Goal: Find specific page/section: Find specific page/section

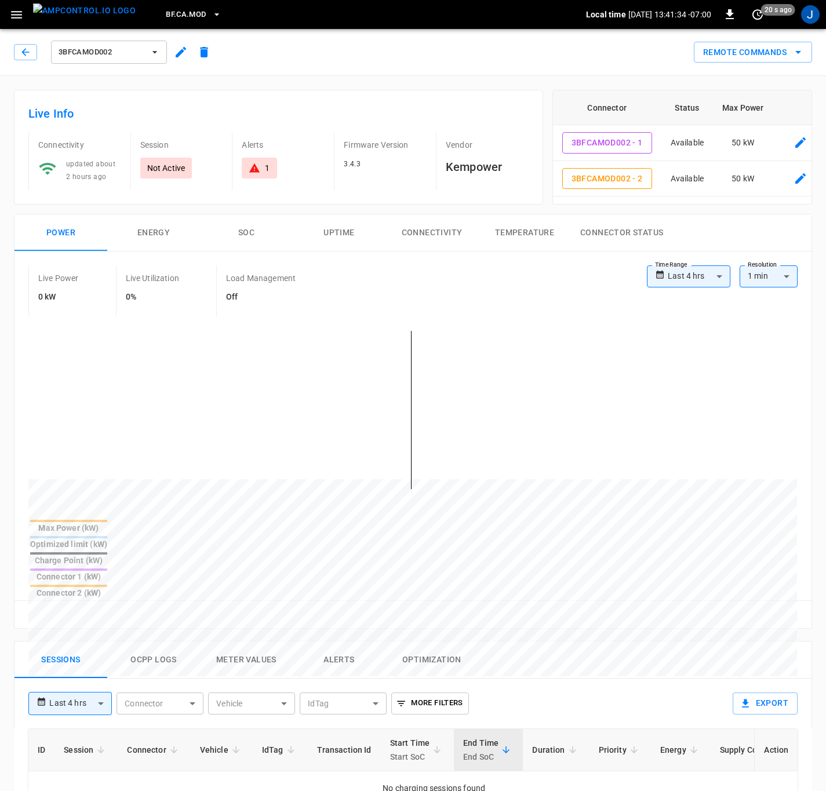
click at [193, 8] on button "BF.CA.MOD" at bounding box center [193, 14] width 64 height 23
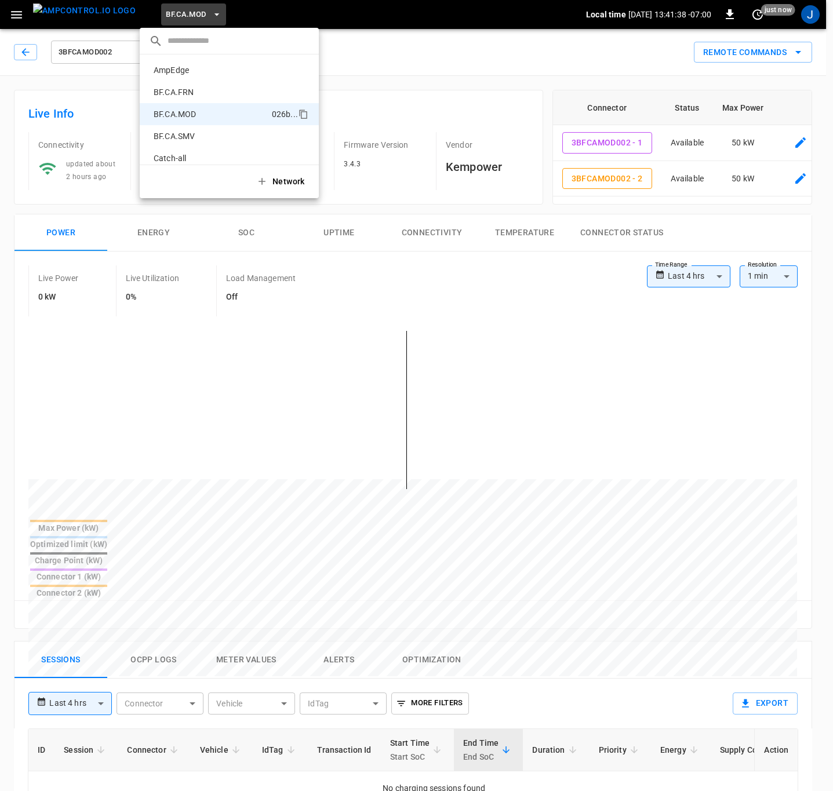
click at [190, 90] on p "BF.CA.FRN" at bounding box center [210, 92] width 123 height 12
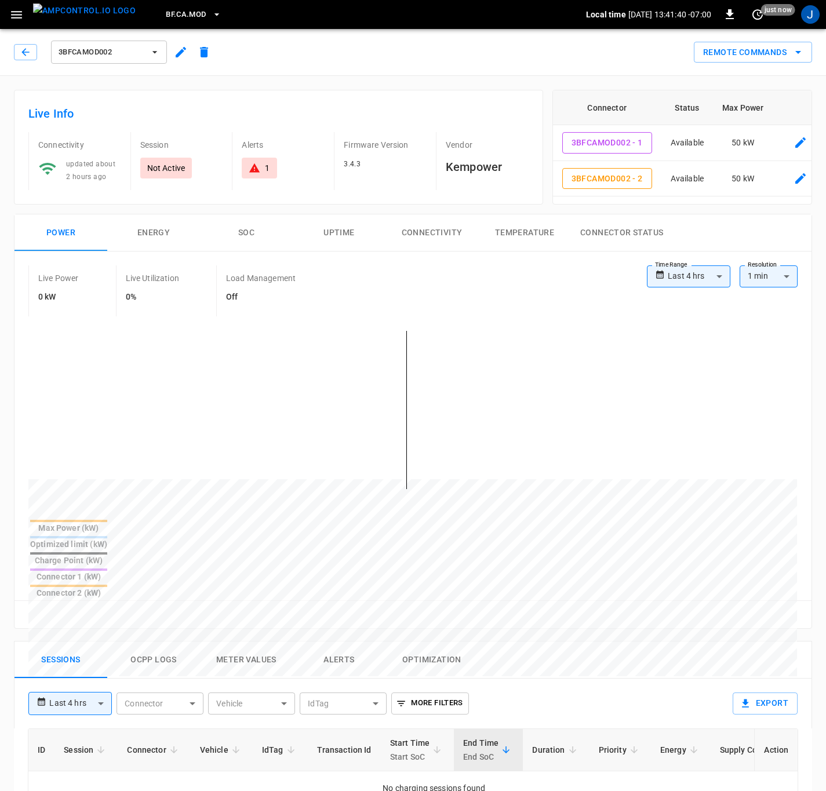
click at [64, 16] on img "menu" at bounding box center [84, 10] width 103 height 14
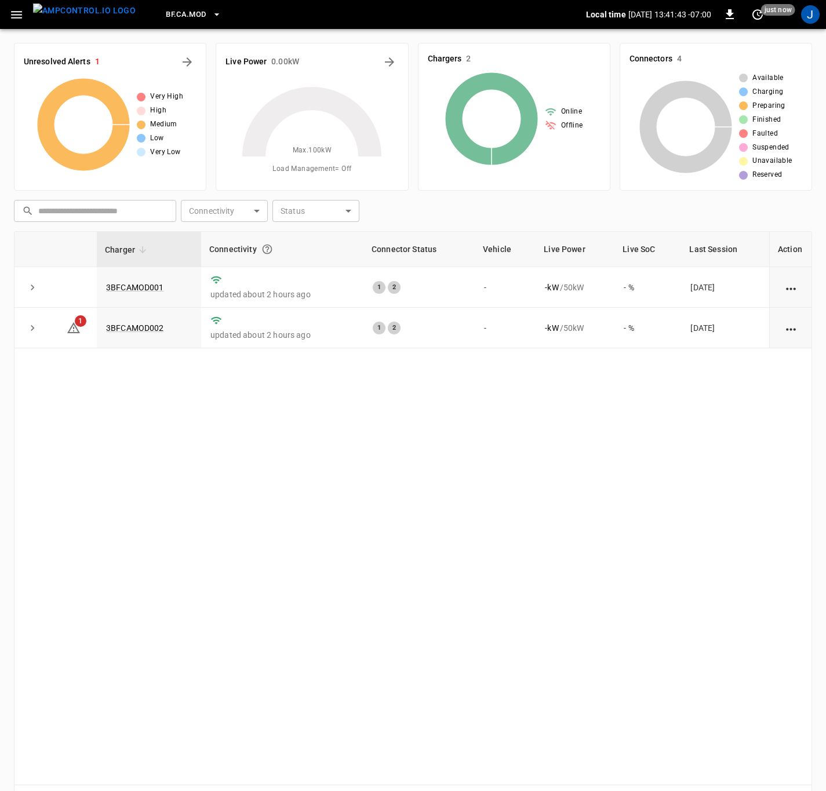
click at [137, 333] on link "3BFCAMOD002" at bounding box center [135, 327] width 58 height 9
click at [80, 322] on span "1" at bounding box center [81, 321] width 12 height 12
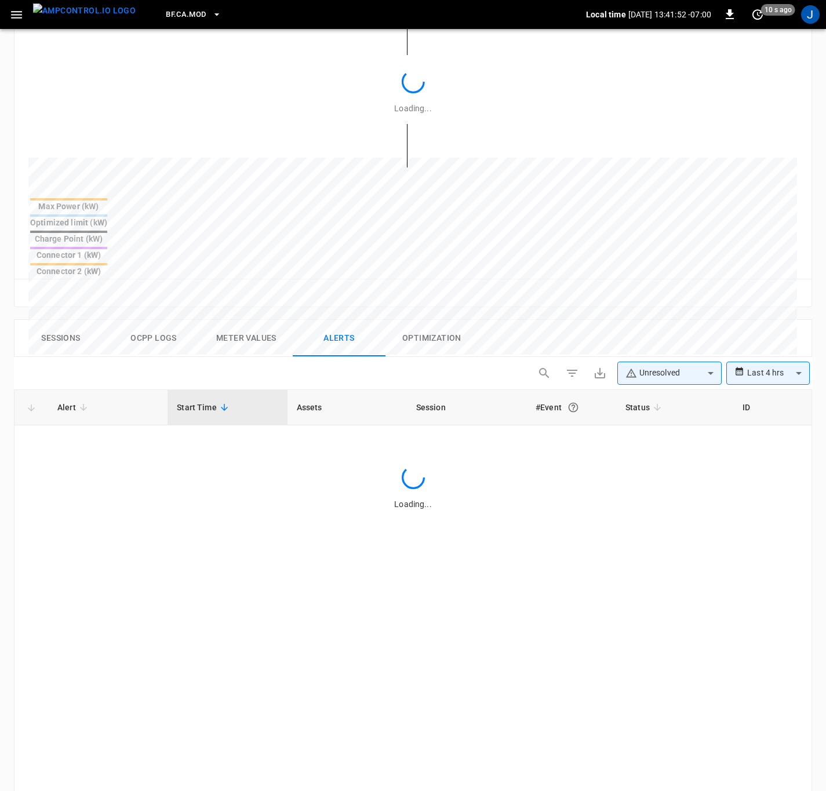
scroll to position [482, 0]
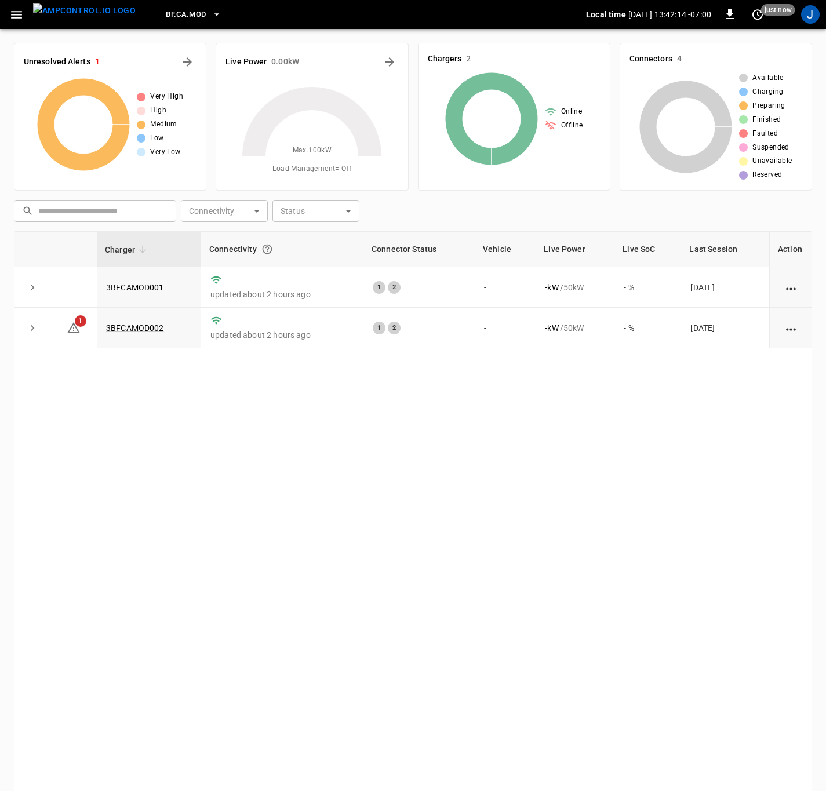
click at [73, 334] on icon at bounding box center [74, 328] width 14 height 14
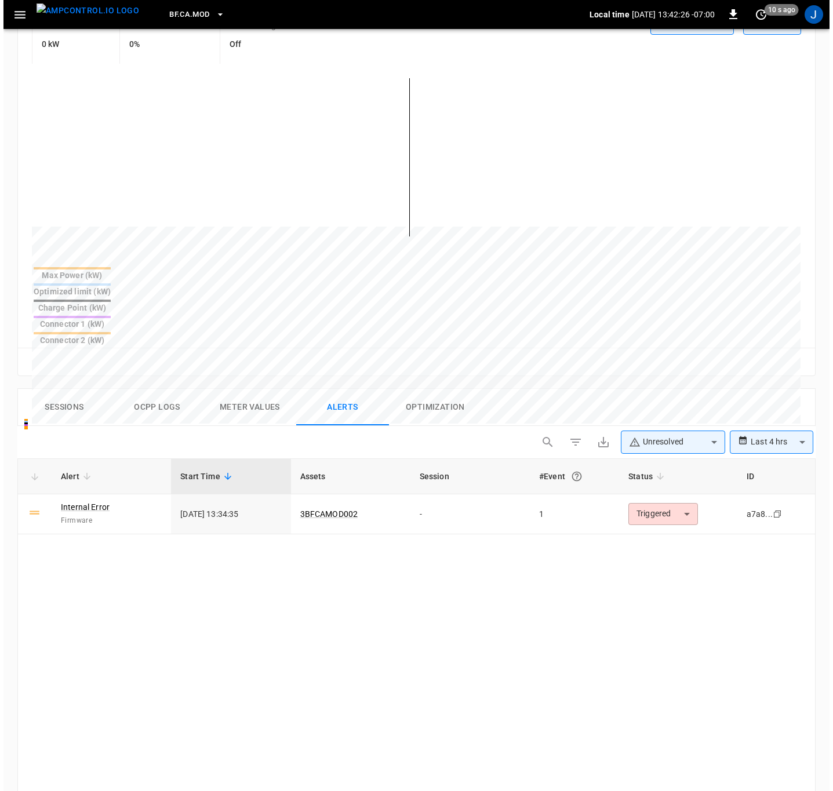
scroll to position [395, 0]
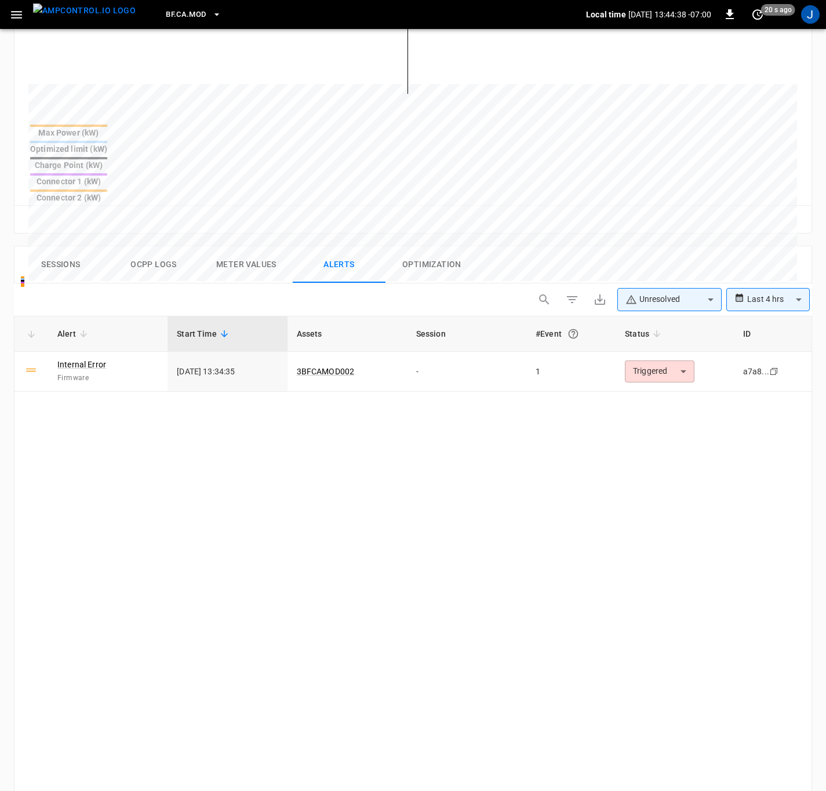
click at [211, 16] on icon "button" at bounding box center [217, 15] width 12 height 12
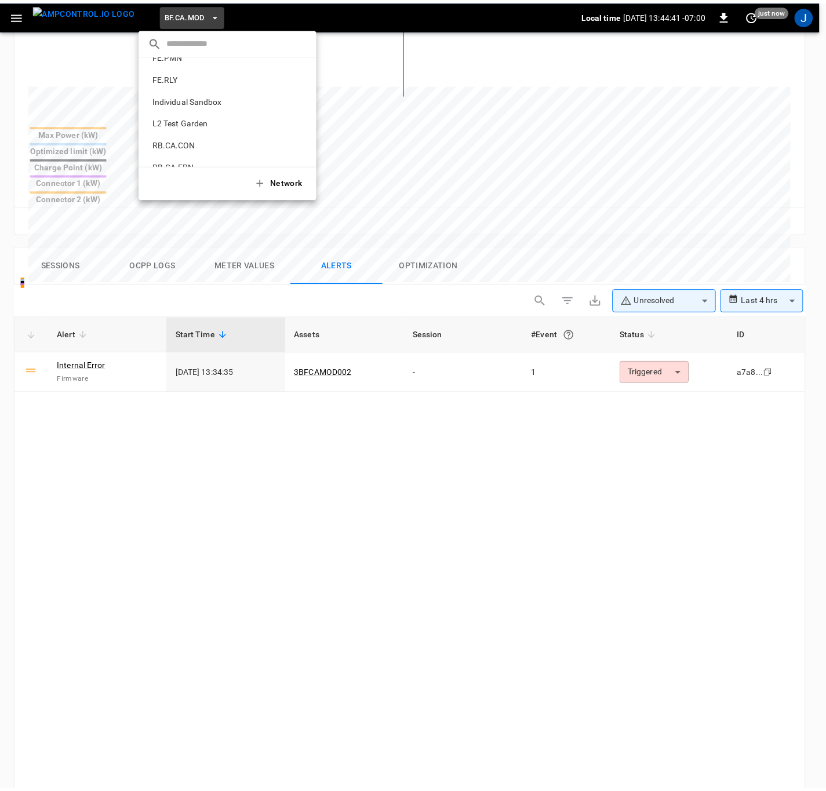
scroll to position [562, 0]
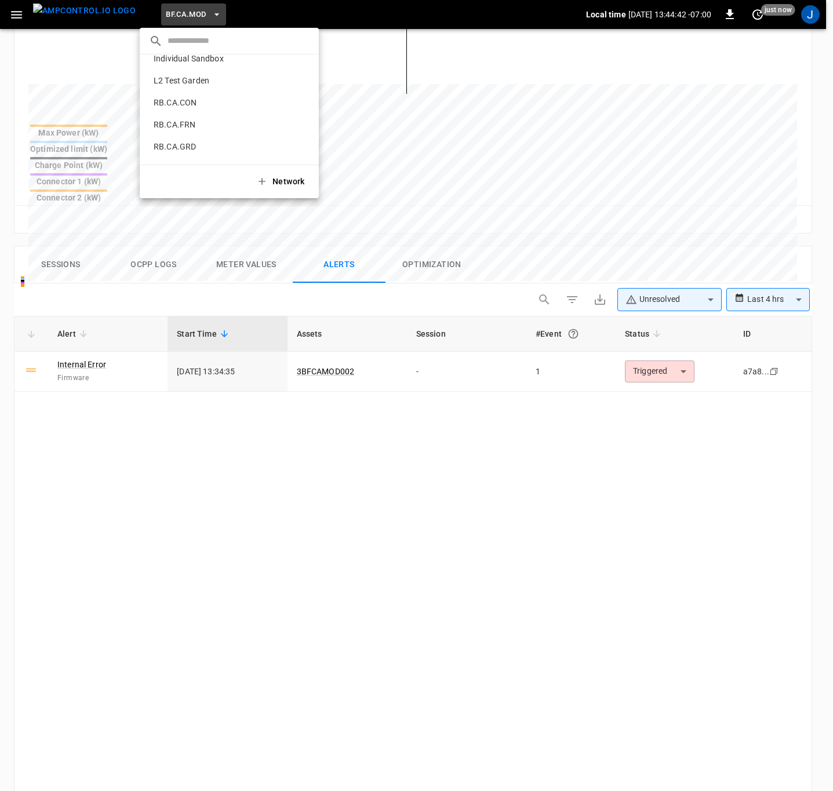
click at [174, 125] on p "RB.CA.FRN" at bounding box center [211, 125] width 125 height 12
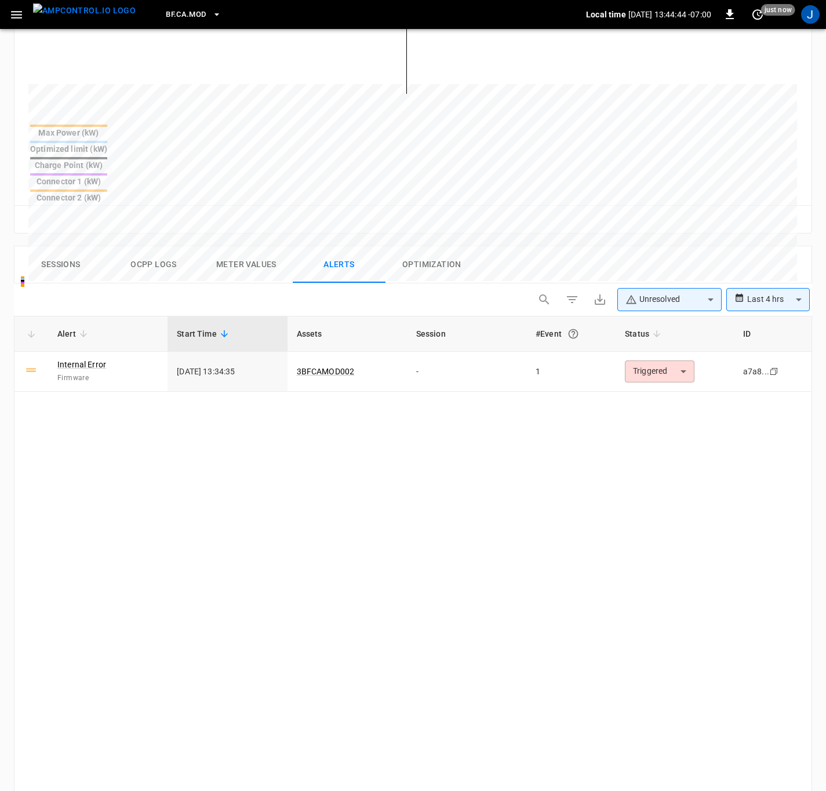
click at [82, 10] on img "menu" at bounding box center [84, 10] width 103 height 14
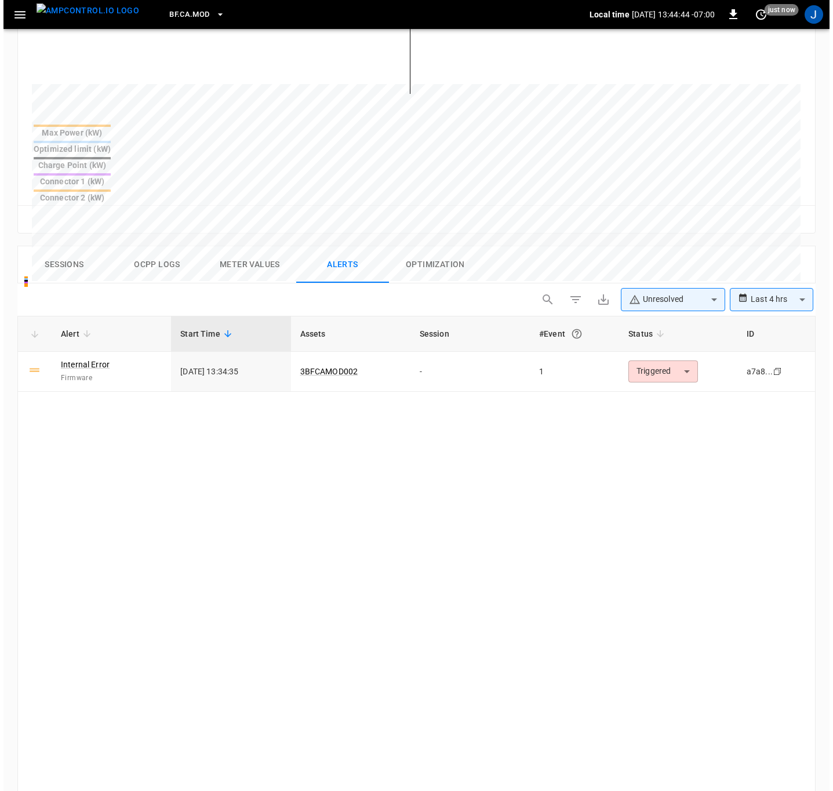
scroll to position [39, 0]
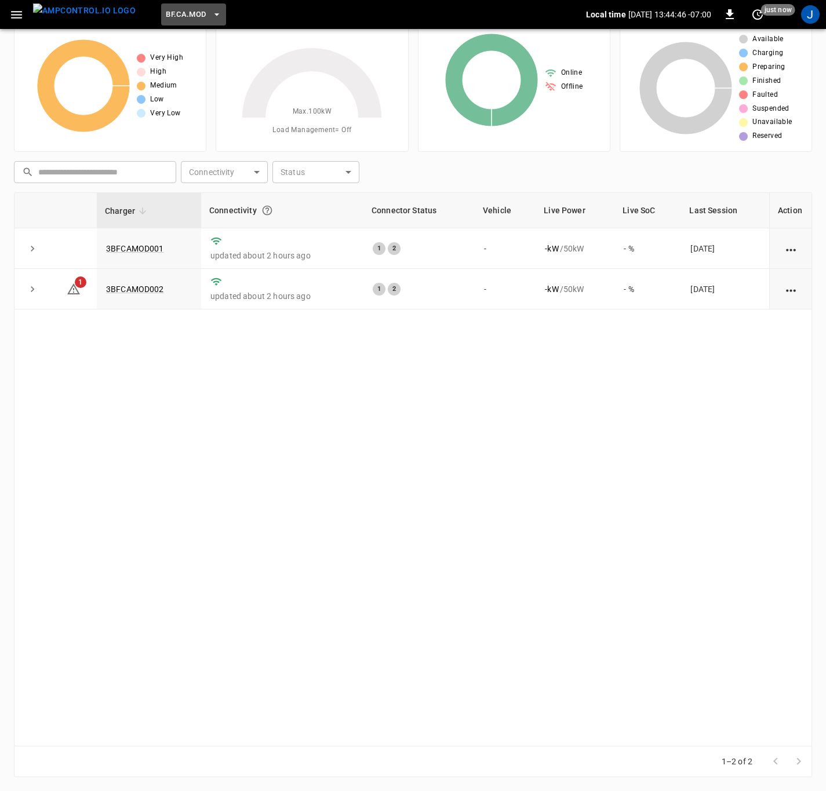
click at [211, 11] on icon "button" at bounding box center [217, 15] width 12 height 12
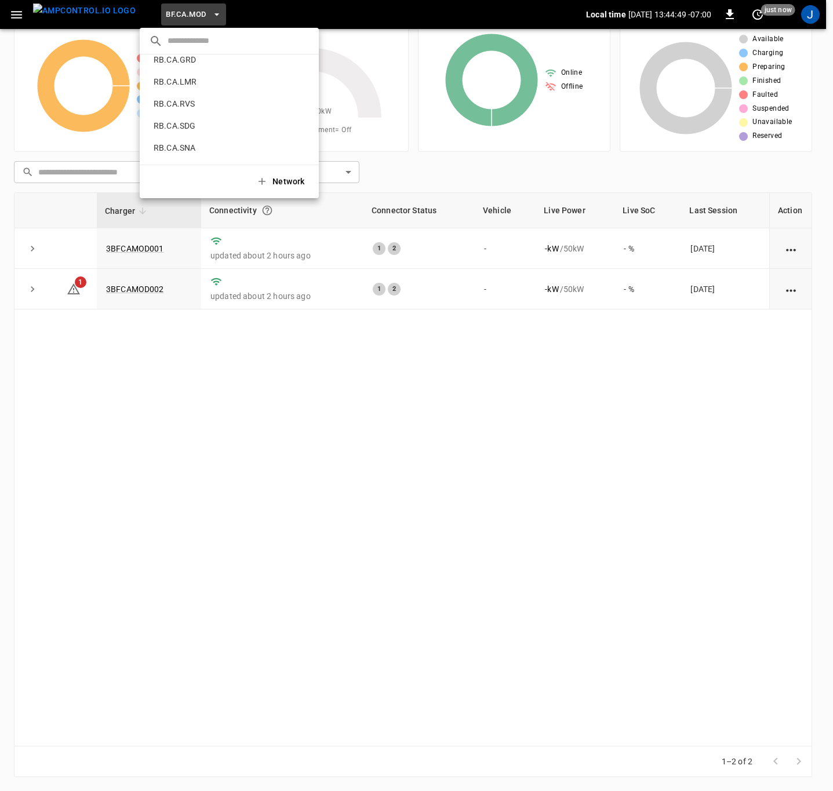
scroll to position [562, 0]
click at [165, 122] on p "RB.CA.FRN" at bounding box center [211, 125] width 125 height 12
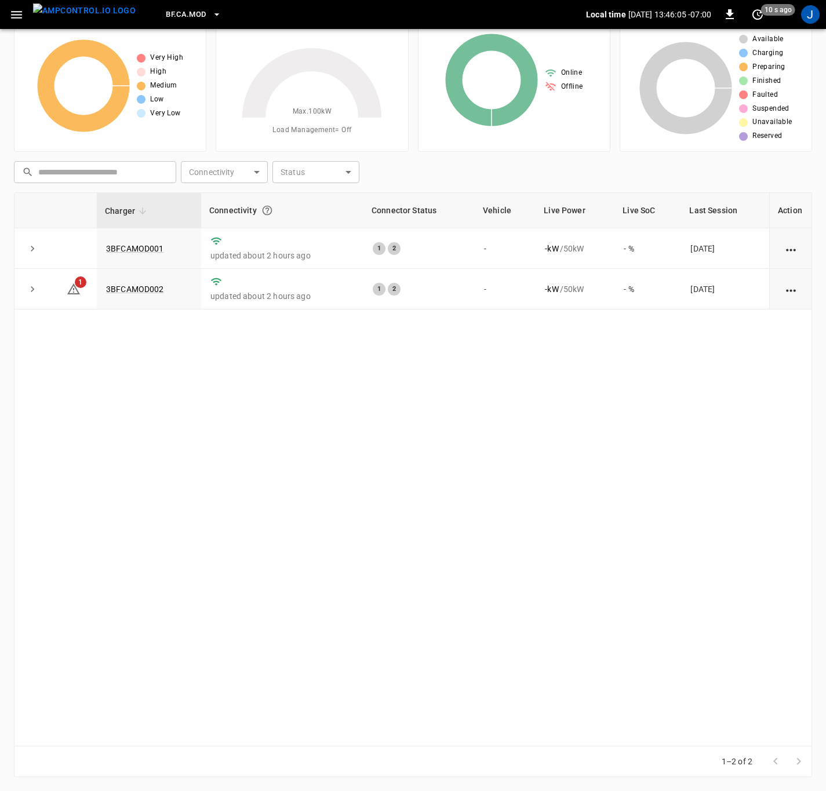
click at [94, 10] on img "menu" at bounding box center [84, 10] width 103 height 14
click at [94, 11] on img "menu" at bounding box center [84, 10] width 103 height 14
click at [211, 13] on icon "button" at bounding box center [217, 15] width 12 height 12
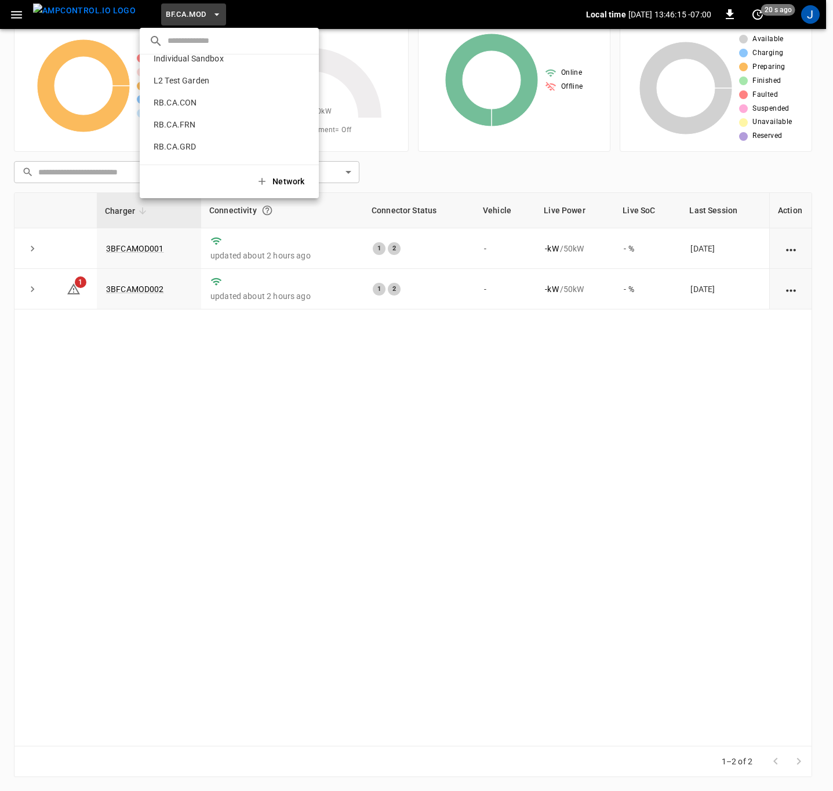
click at [176, 121] on p "RB.CA.FRN" at bounding box center [211, 125] width 125 height 12
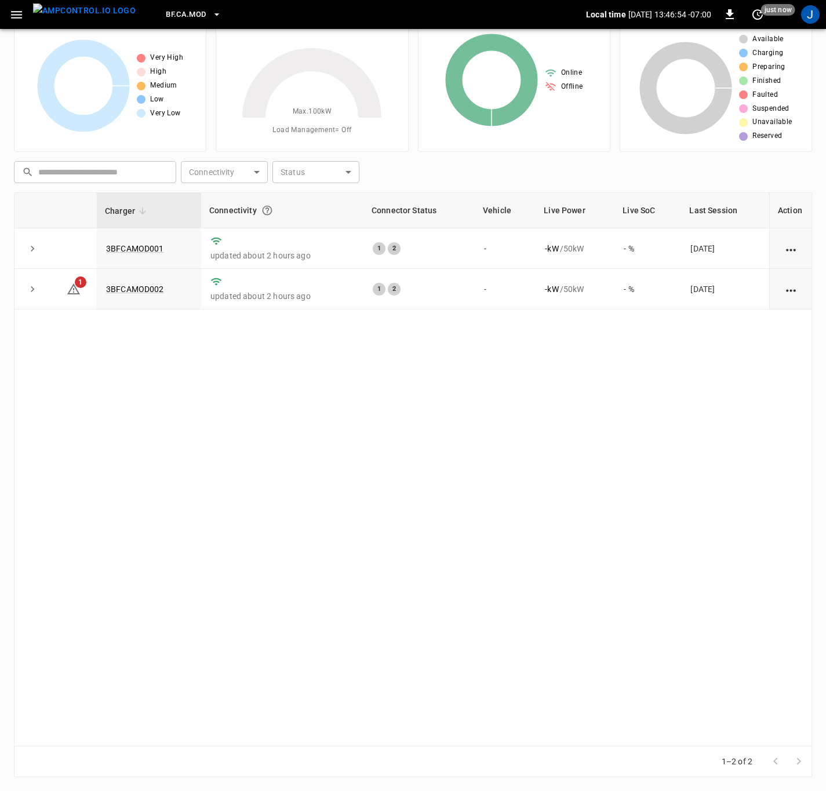
click at [89, 16] on img "menu" at bounding box center [84, 10] width 103 height 14
click at [211, 14] on icon "button" at bounding box center [217, 15] width 12 height 12
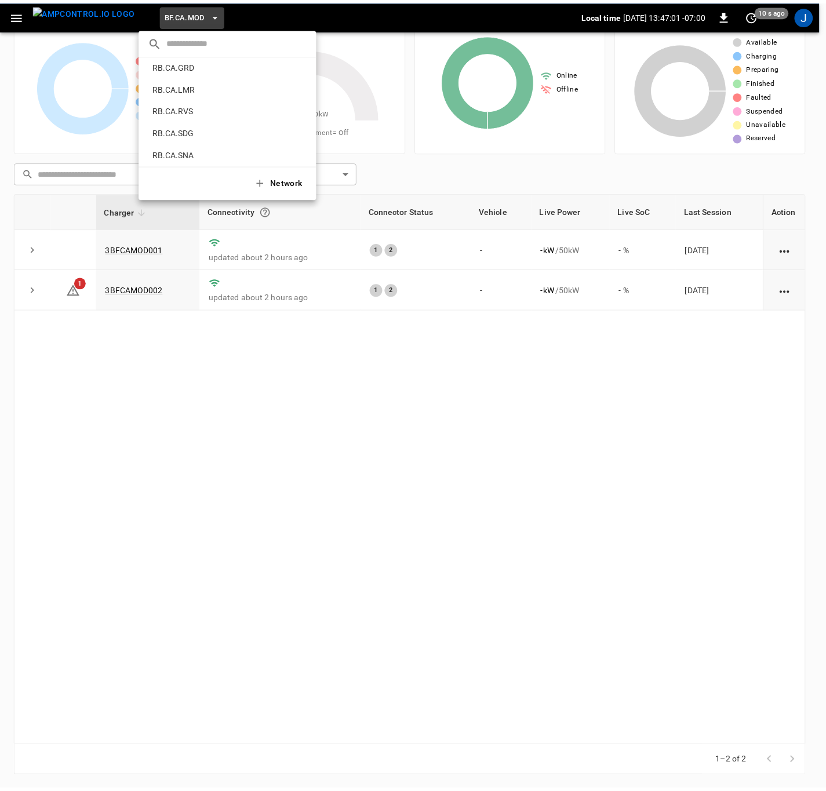
scroll to position [605, 0]
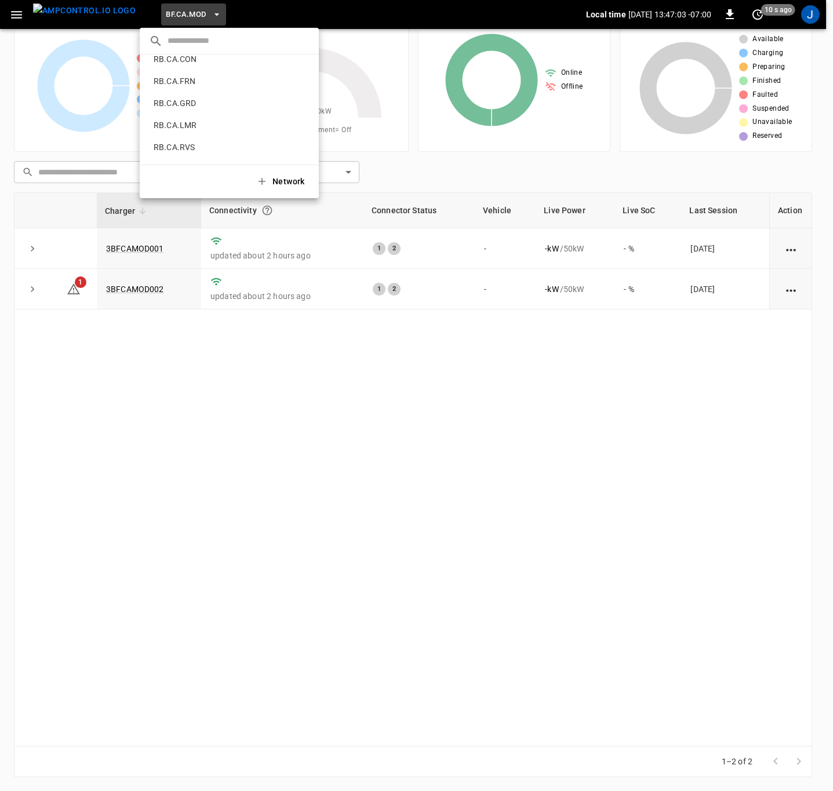
click at [169, 80] on p "RB.CA.FRN" at bounding box center [211, 81] width 125 height 12
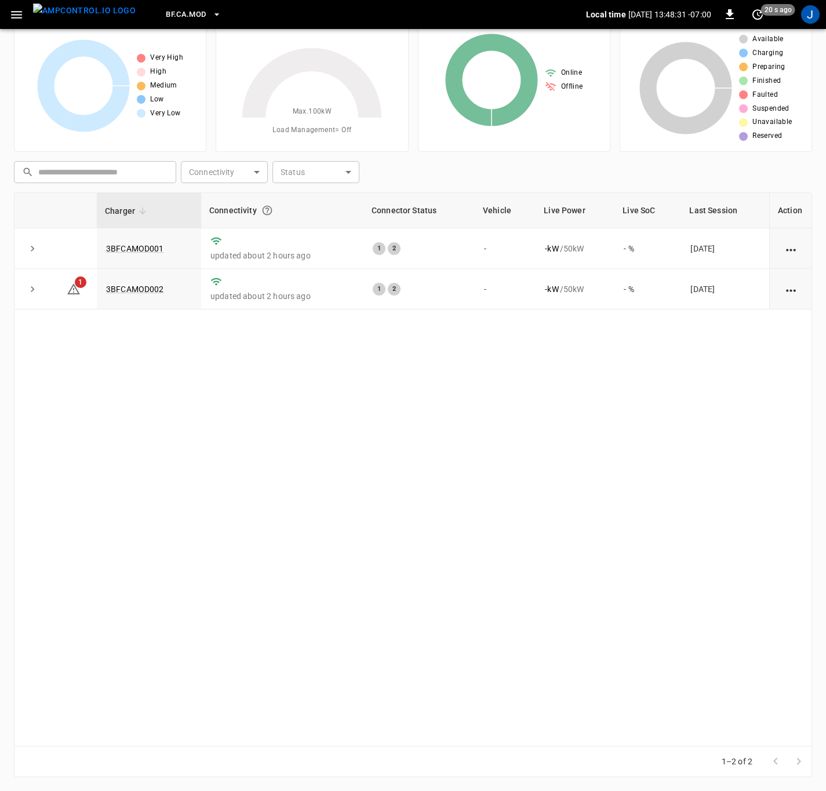
click at [138, 289] on link "3BFCAMOD002" at bounding box center [135, 288] width 58 height 9
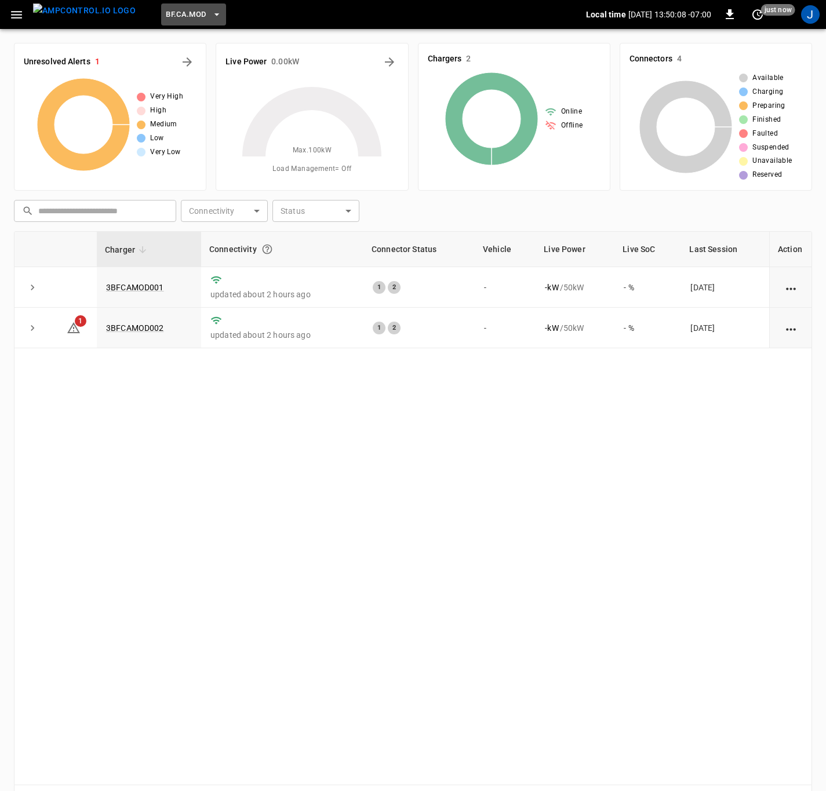
click at [211, 11] on icon "button" at bounding box center [217, 15] width 12 height 12
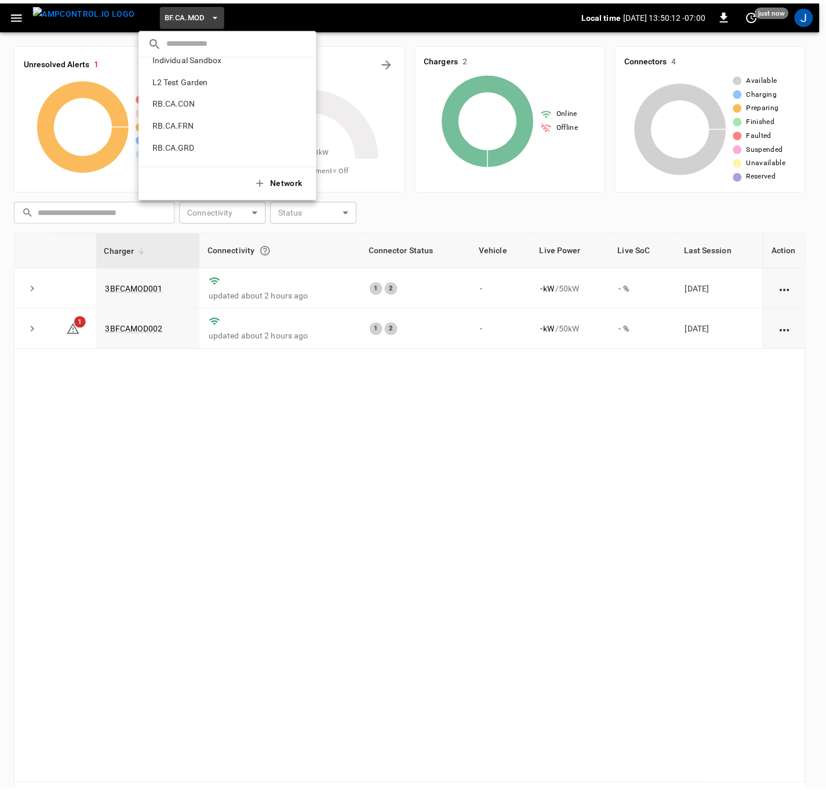
scroll to position [562, 0]
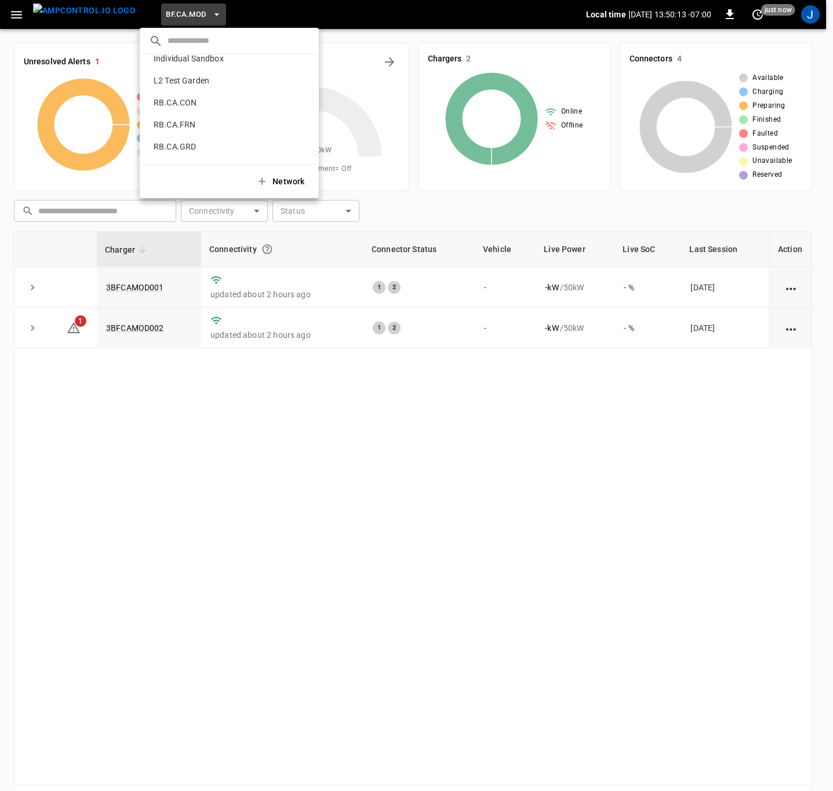
click at [176, 124] on p "RB.CA.FRN" at bounding box center [211, 125] width 125 height 12
